Goal: Task Accomplishment & Management: Use online tool/utility

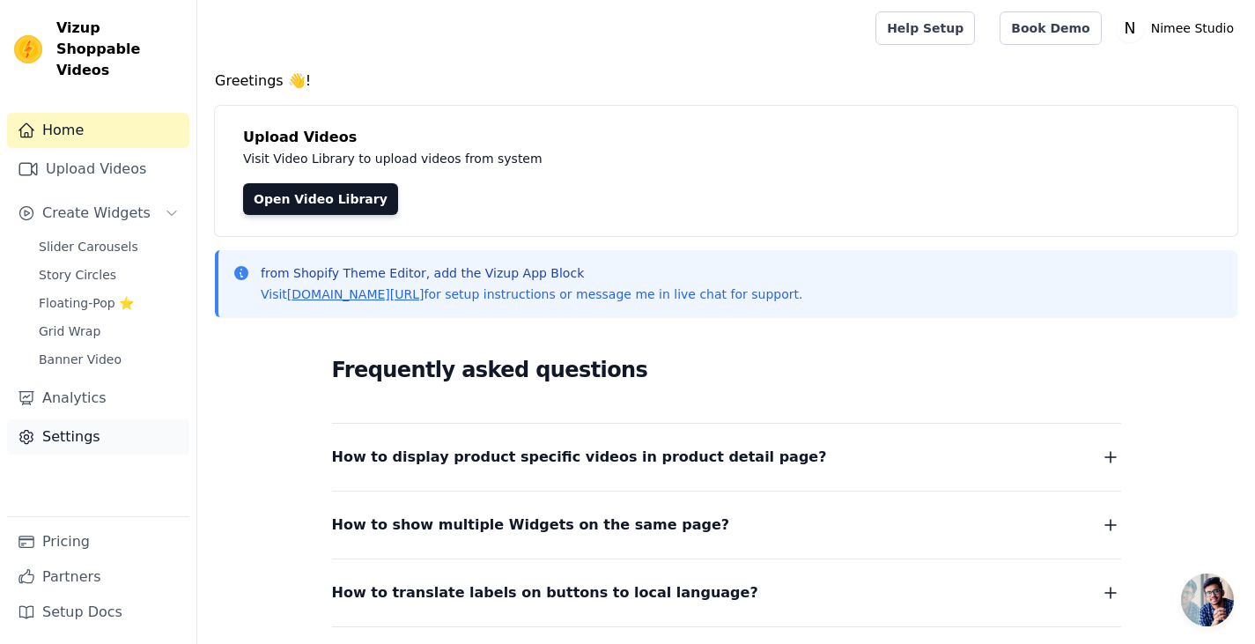
click at [66, 419] on link "Settings" at bounding box center [98, 436] width 182 height 35
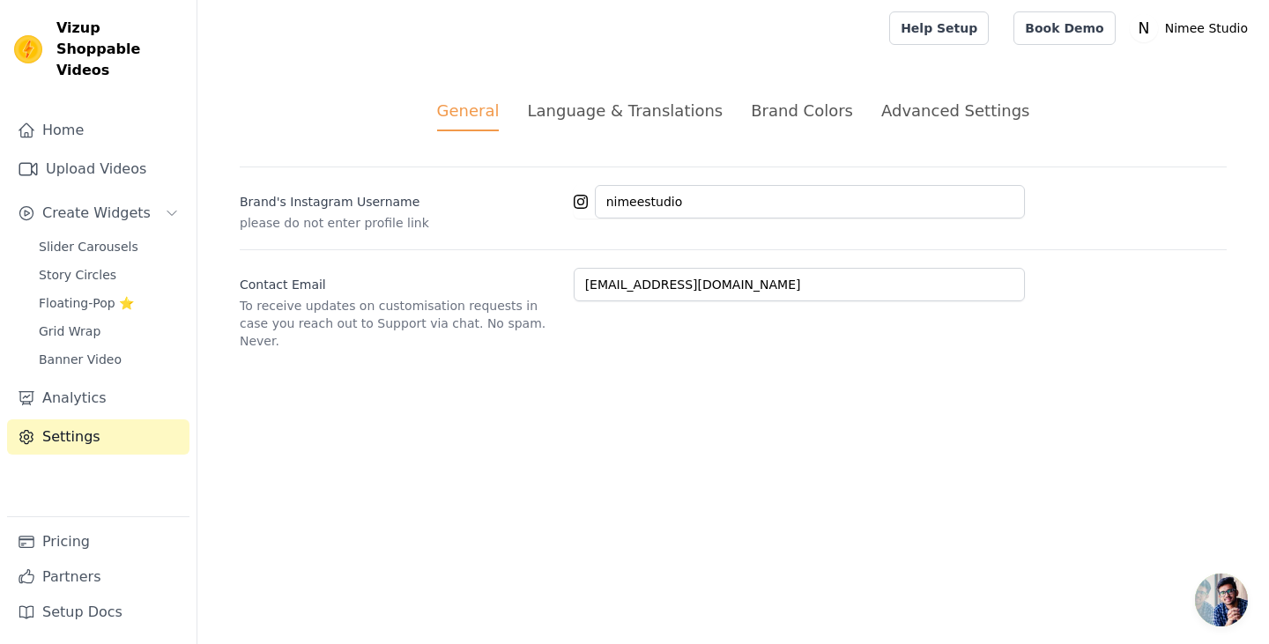
click at [919, 104] on div "Advanced Settings" at bounding box center [955, 111] width 148 height 24
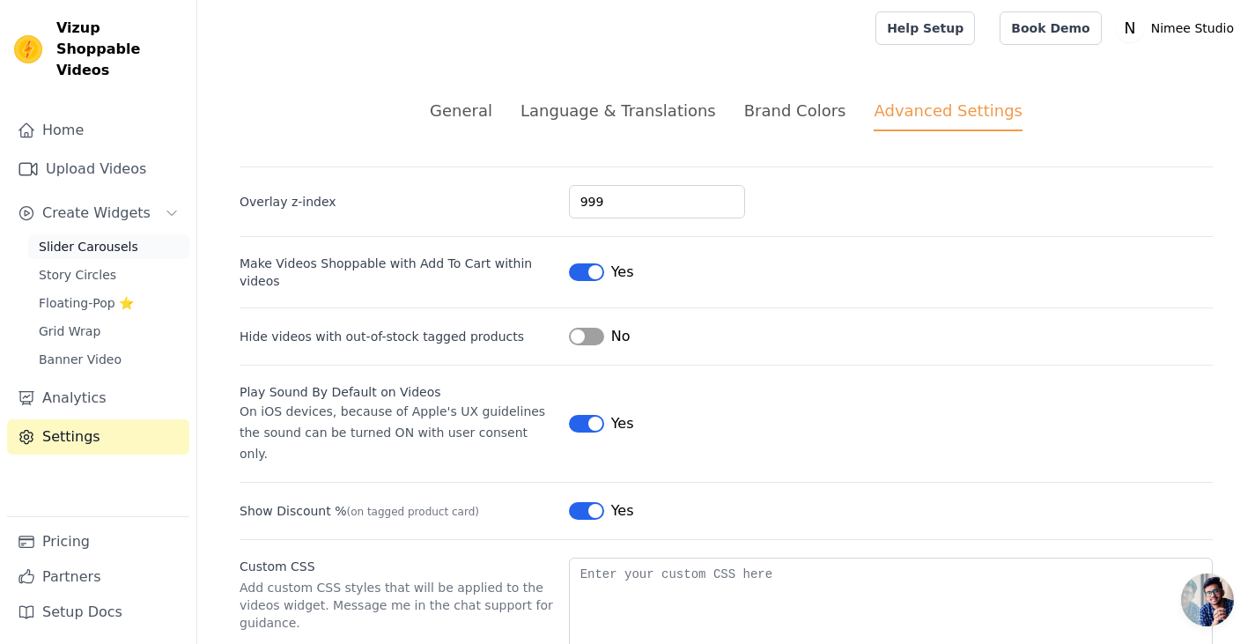
click at [53, 238] on span "Slider Carousels" at bounding box center [89, 247] width 100 height 18
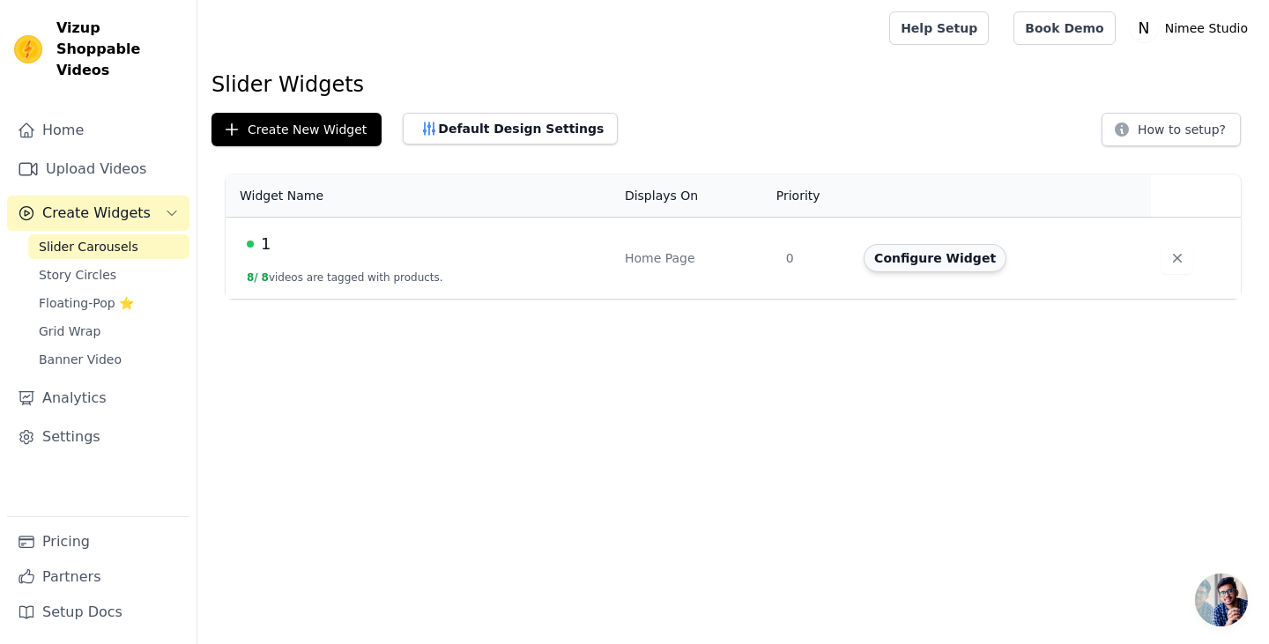
click at [932, 255] on button "Configure Widget" at bounding box center [934, 258] width 143 height 28
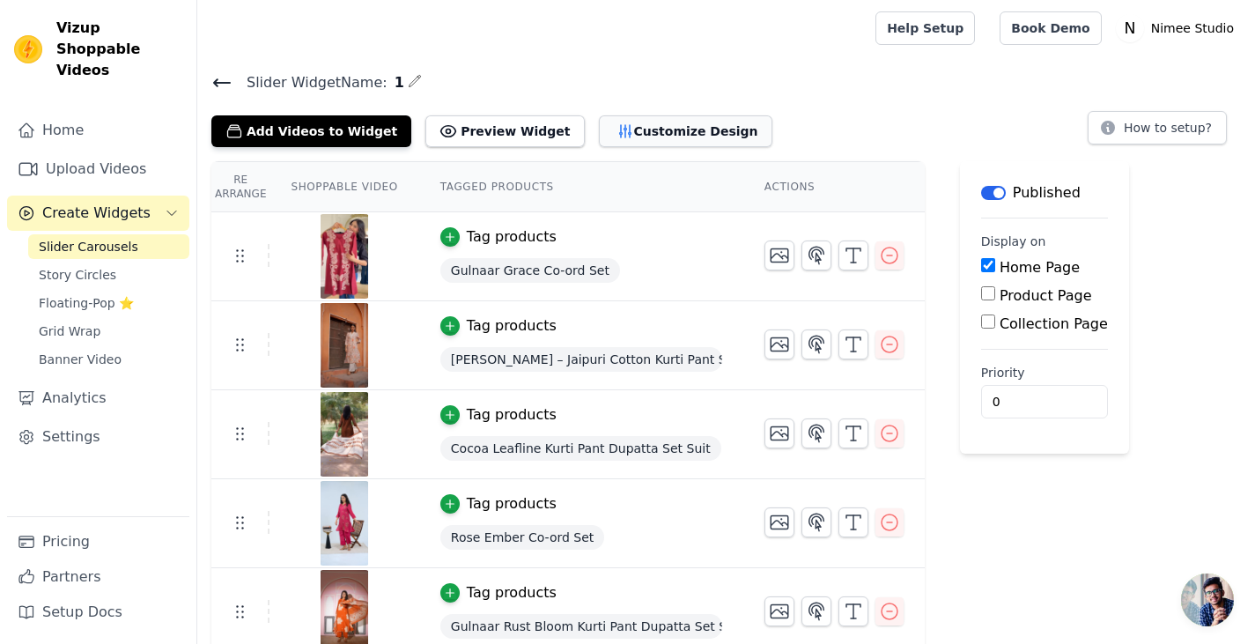
click at [606, 132] on button "Customize Design" at bounding box center [686, 131] width 174 height 32
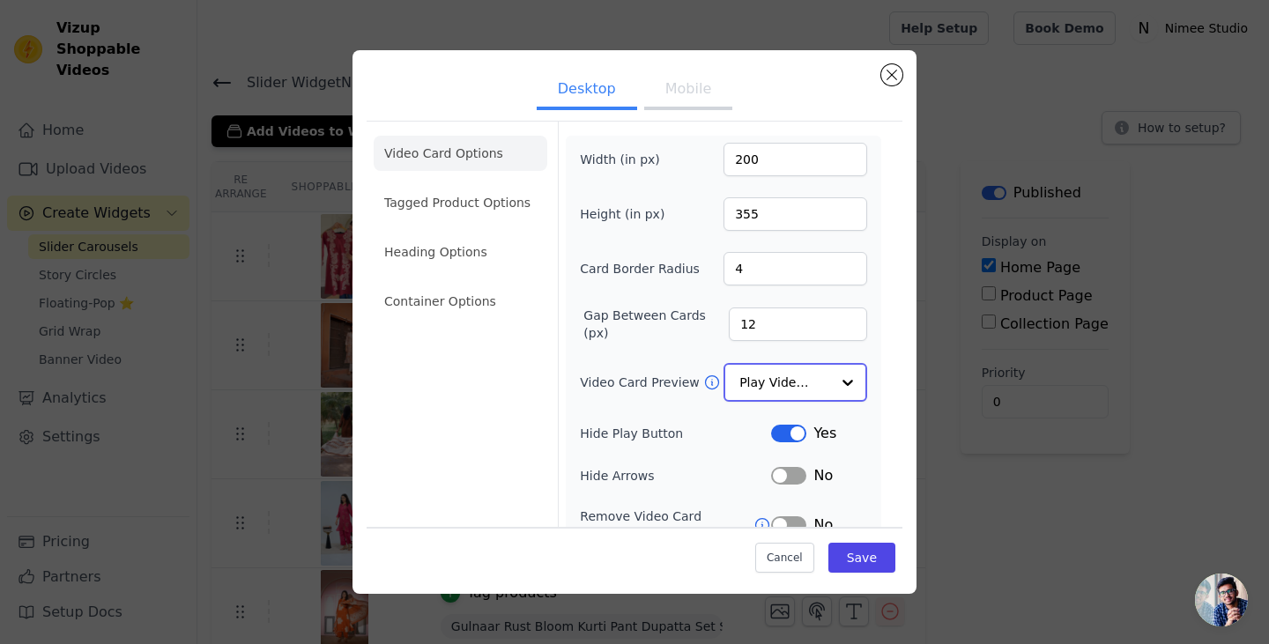
click at [786, 382] on input "Video Card Preview" at bounding box center [784, 382] width 91 height 35
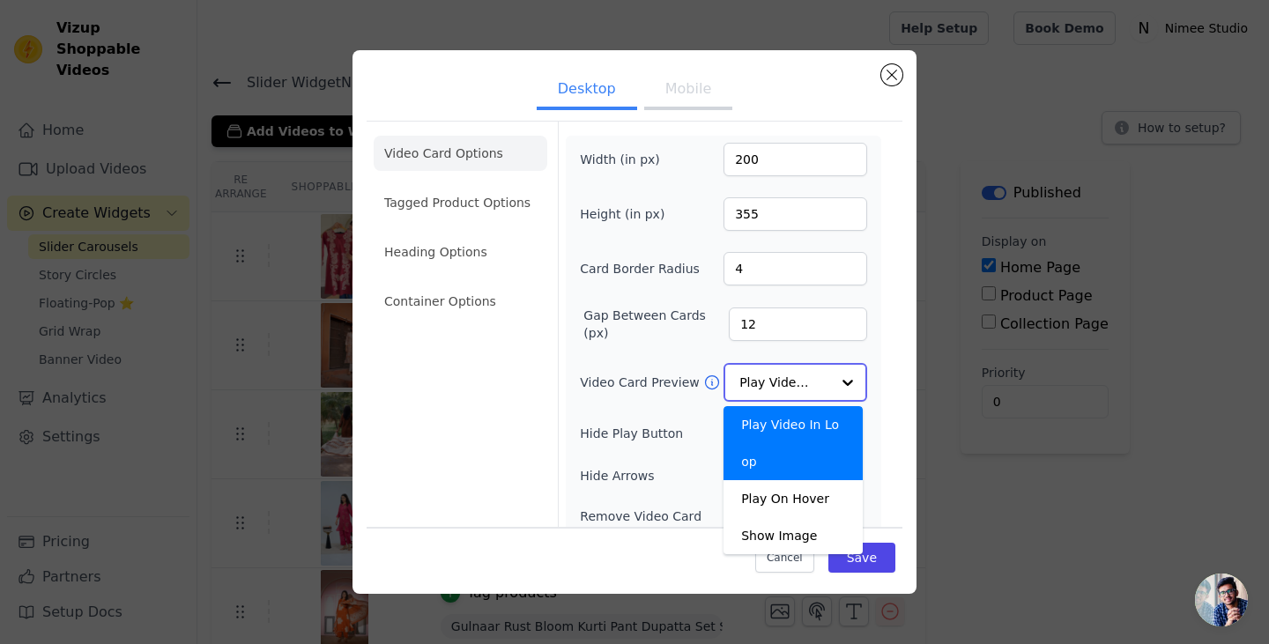
click at [786, 382] on input "Video Card Preview" at bounding box center [784, 382] width 91 height 35
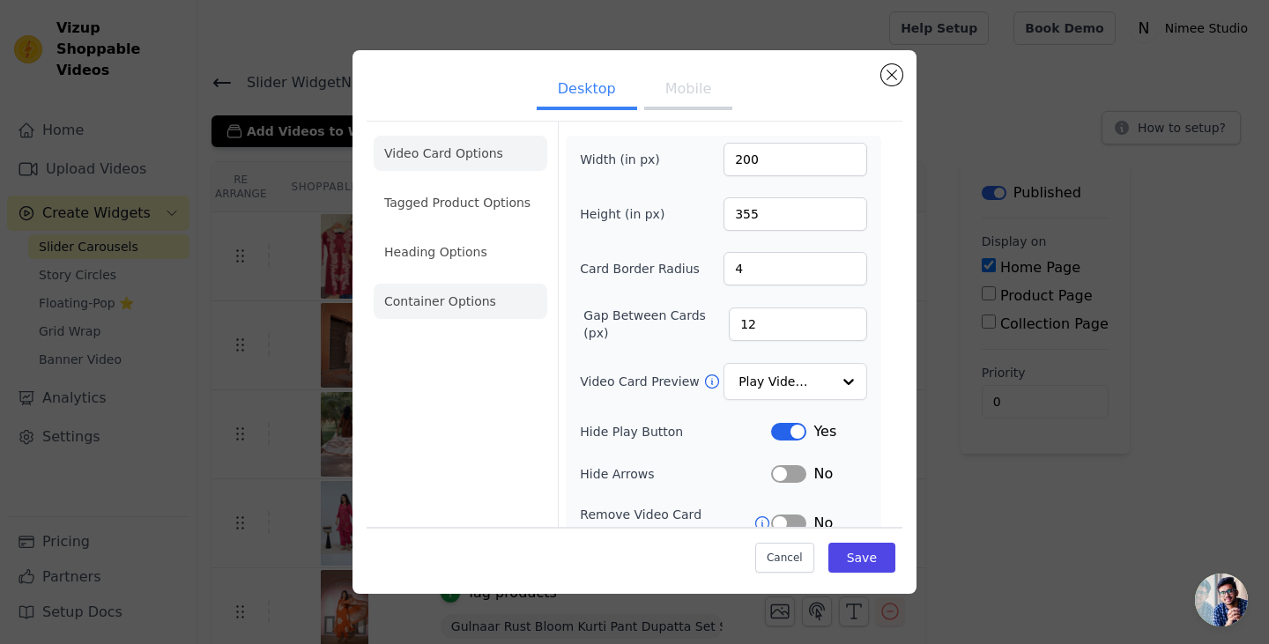
click at [423, 296] on li "Container Options" at bounding box center [461, 301] width 174 height 35
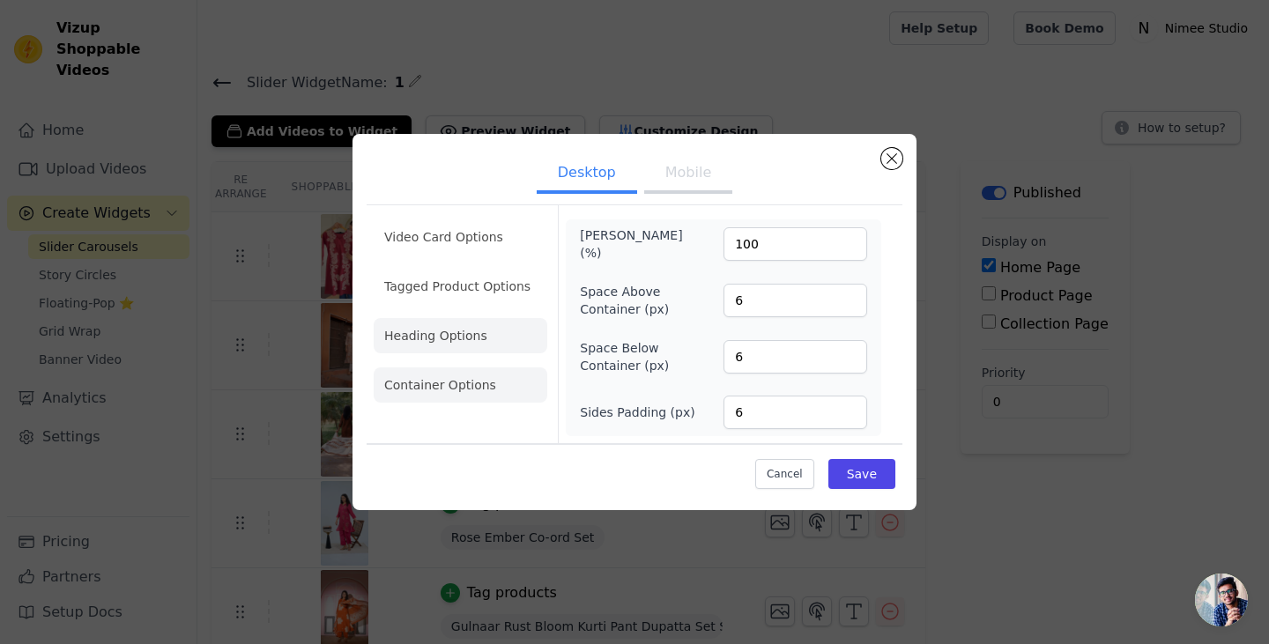
click at [441, 332] on li "Heading Options" at bounding box center [461, 335] width 174 height 35
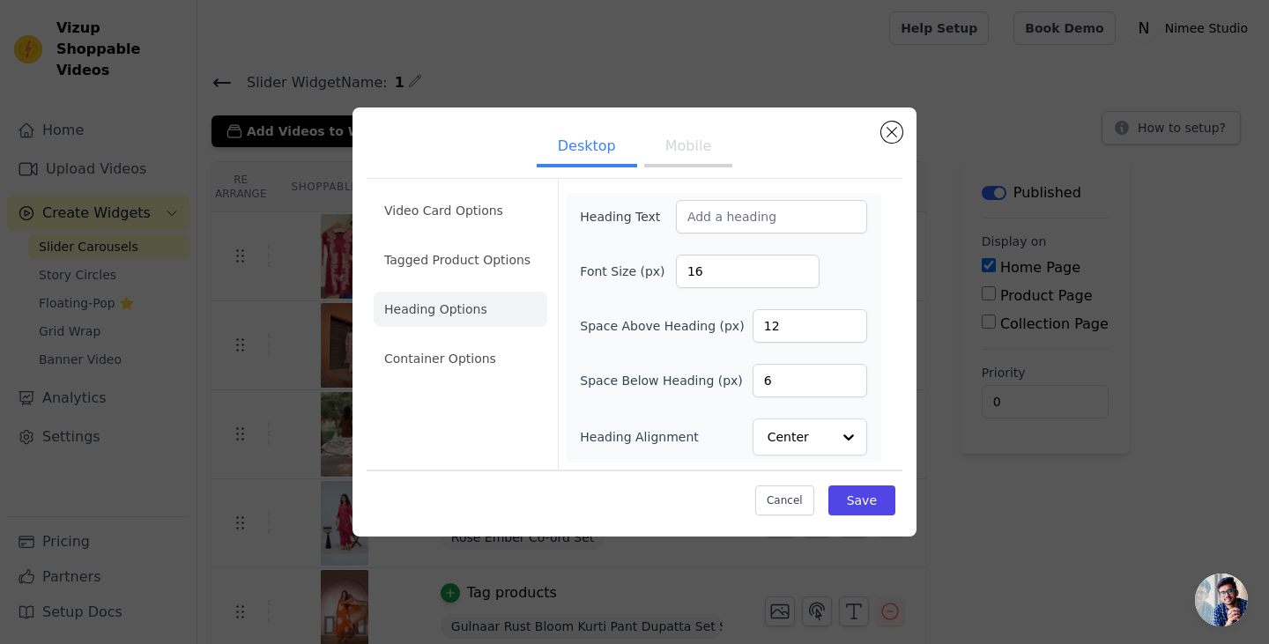
click at [707, 143] on button "Mobile" at bounding box center [688, 148] width 88 height 39
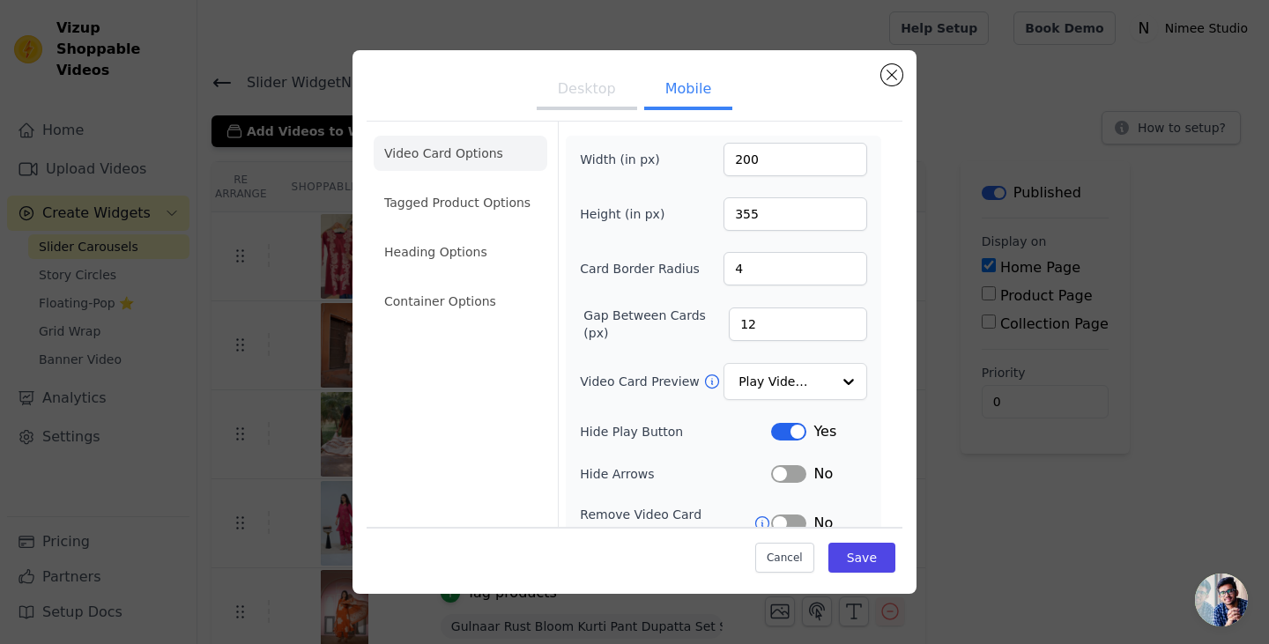
click at [581, 93] on button "Desktop" at bounding box center [586, 90] width 100 height 39
click at [705, 385] on icon at bounding box center [711, 381] width 13 height 13
click at [677, 92] on button "Mobile" at bounding box center [688, 90] width 88 height 39
click at [893, 75] on button "Close modal" at bounding box center [891, 74] width 21 height 21
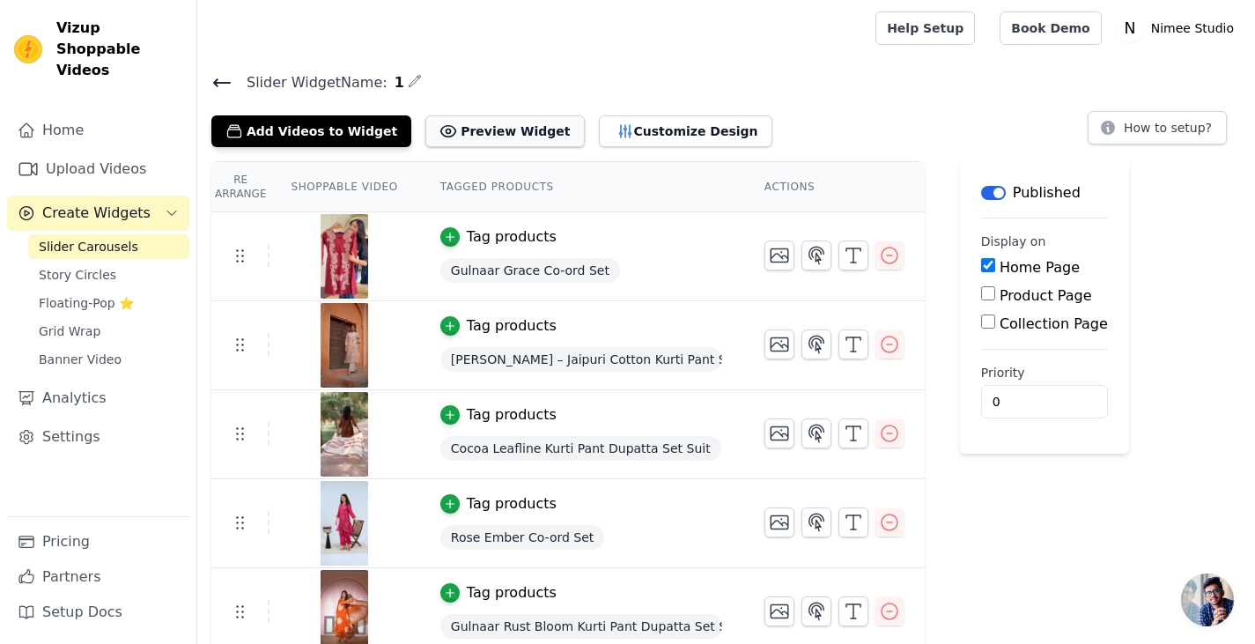
click at [470, 138] on button "Preview Widget" at bounding box center [504, 131] width 159 height 32
